Goal: Information Seeking & Learning: Learn about a topic

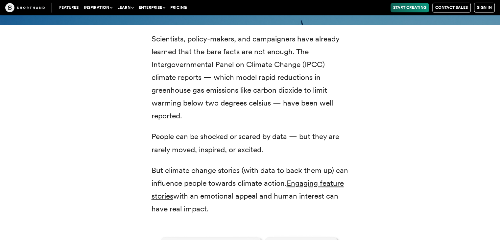
scroll to position [855, 0]
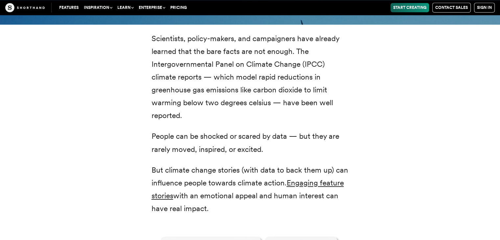
click at [242, 46] on p "Scientists, policy-makers, and campaigners have already learned that the bare f…" at bounding box center [250, 77] width 197 height 90
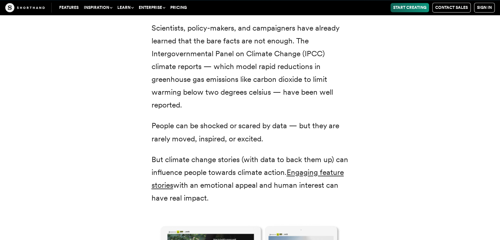
scroll to position [866, 0]
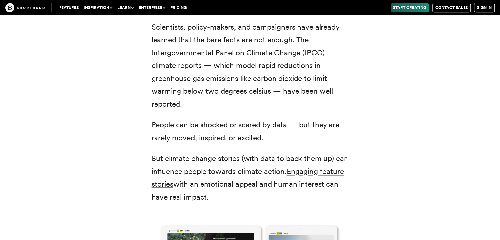
click at [232, 39] on p "Scientists, policy-makers, and campaigners have already learned that the bare f…" at bounding box center [250, 66] width 197 height 90
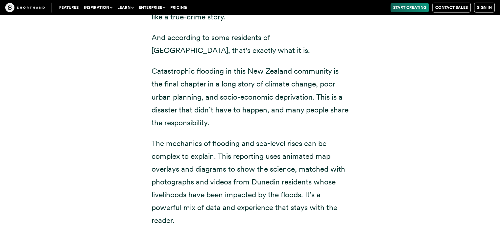
scroll to position [2590, 0]
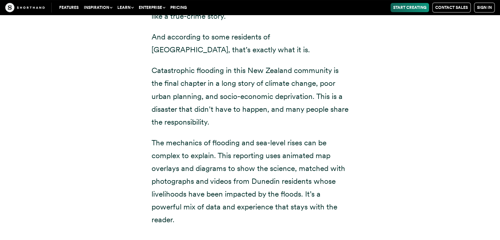
click at [243, 36] on p "And according to some residents of [GEOGRAPHIC_DATA], that’s exactly what it is." at bounding box center [250, 44] width 197 height 26
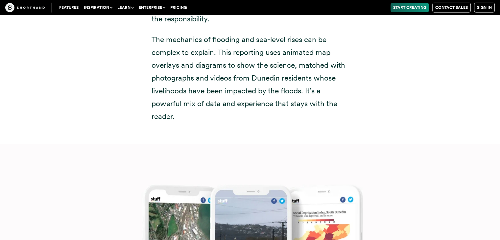
scroll to position [2693, 0]
click at [243, 36] on p "The mechanics of flooding and sea-level rises can be complex to explain. This r…" at bounding box center [250, 78] width 197 height 90
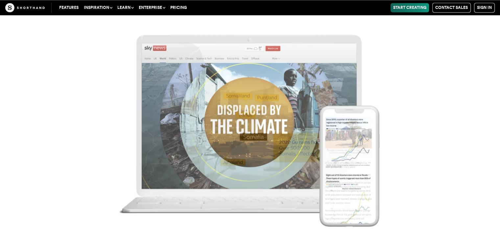
scroll to position [3610, 0]
click at [448, 134] on img at bounding box center [250, 120] width 500 height 240
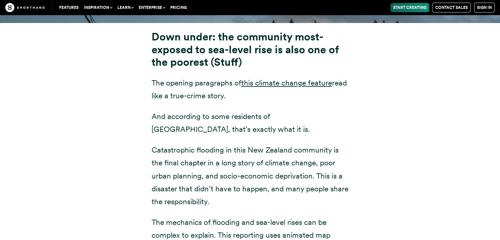
scroll to position [2509, 0]
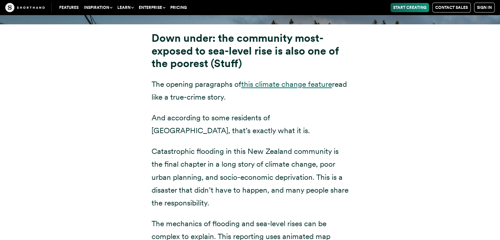
click at [263, 80] on link "this climate change feature" at bounding box center [286, 84] width 91 height 9
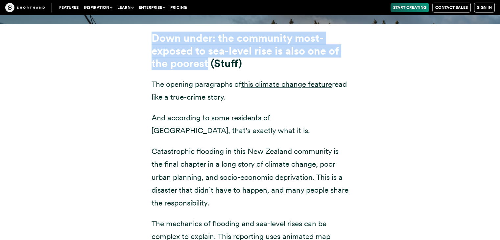
drag, startPoint x: 208, startPoint y: 49, endPoint x: 150, endPoint y: 21, distance: 64.0
click at [150, 32] on div "Down under: the community most-exposed to sea-level rise is also one of the poo…" at bounding box center [250, 180] width 224 height 296
copy strong "Down under: the community most-exposed to sea-level rise is also one of the poo…"
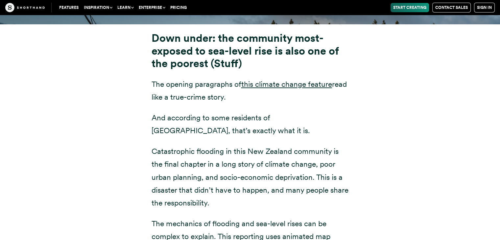
click at [198, 112] on p "And according to some residents of [GEOGRAPHIC_DATA], that’s exactly what it is." at bounding box center [250, 125] width 197 height 26
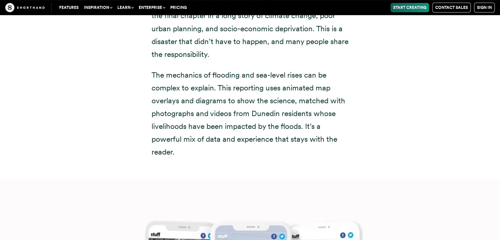
scroll to position [2684, 0]
